Goal: Task Accomplishment & Management: Manage account settings

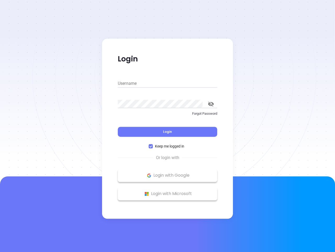
click at [168, 126] on div "Login" at bounding box center [168, 128] width 100 height 16
click at [168, 83] on input "Username" at bounding box center [168, 83] width 100 height 8
click at [211, 104] on icon "toggle password visibility" at bounding box center [211, 103] width 6 height 5
click at [168, 132] on span "Login" at bounding box center [167, 131] width 9 height 4
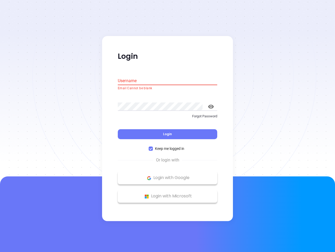
click at [168, 146] on span "Keep me logged in" at bounding box center [170, 149] width 34 height 6
click at [153, 146] on input "Keep me logged in" at bounding box center [151, 148] width 4 height 4
checkbox input "false"
click at [168, 175] on p "Login with Google" at bounding box center [168, 178] width 94 height 8
click at [168, 193] on p "Login with Microsoft" at bounding box center [168, 196] width 94 height 8
